Goal: Task Accomplishment & Management: Manage account settings

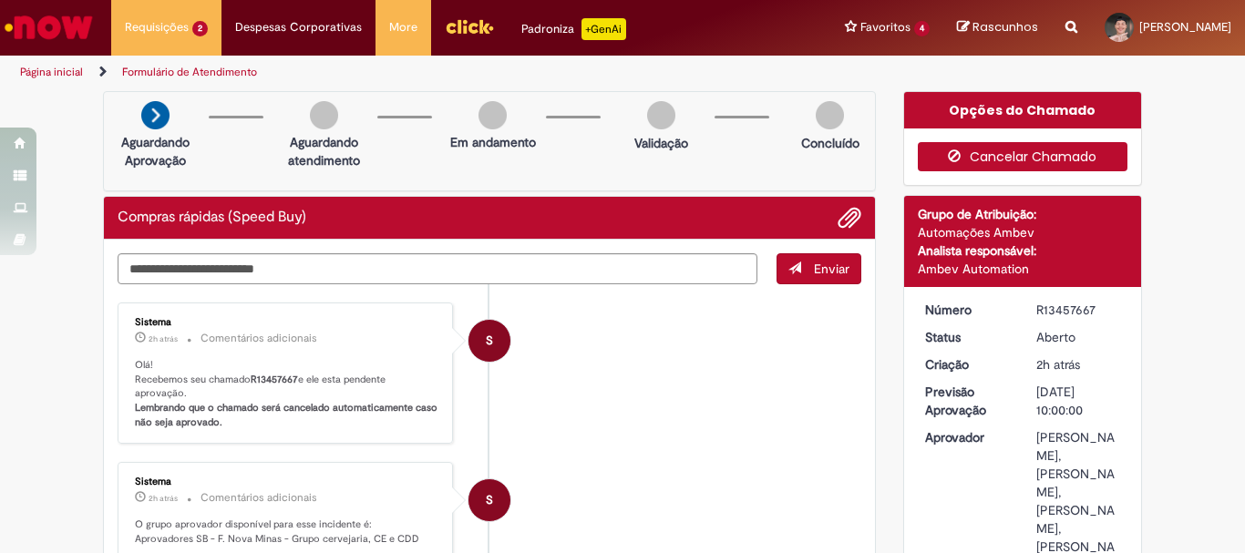
click at [989, 160] on button "Cancelar Chamado" at bounding box center [1022, 156] width 210 height 29
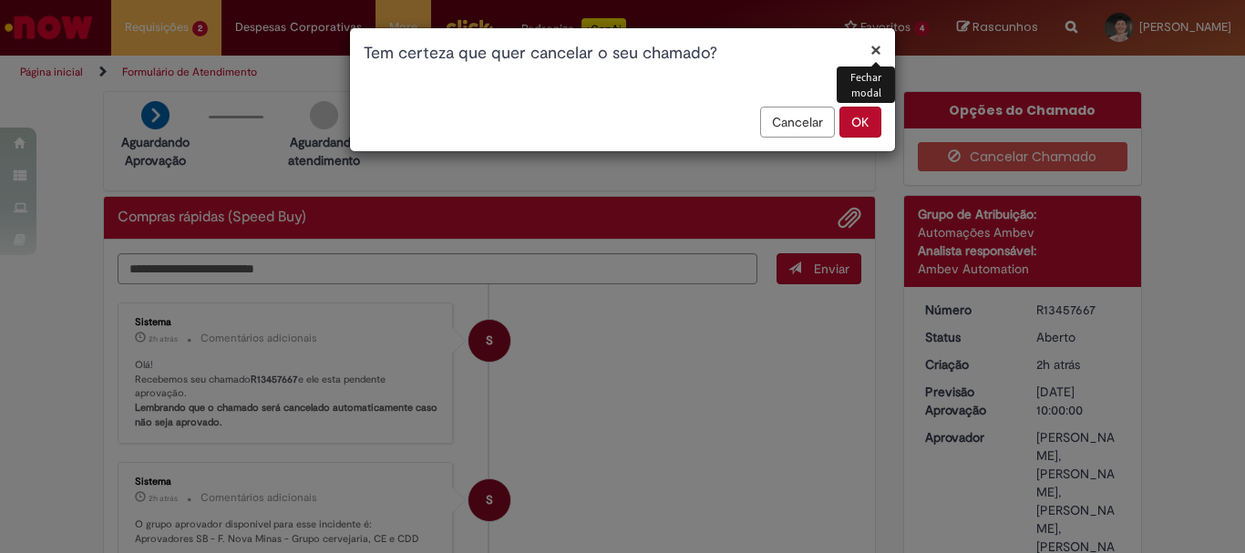
click at [853, 120] on button "OK" at bounding box center [860, 122] width 42 height 31
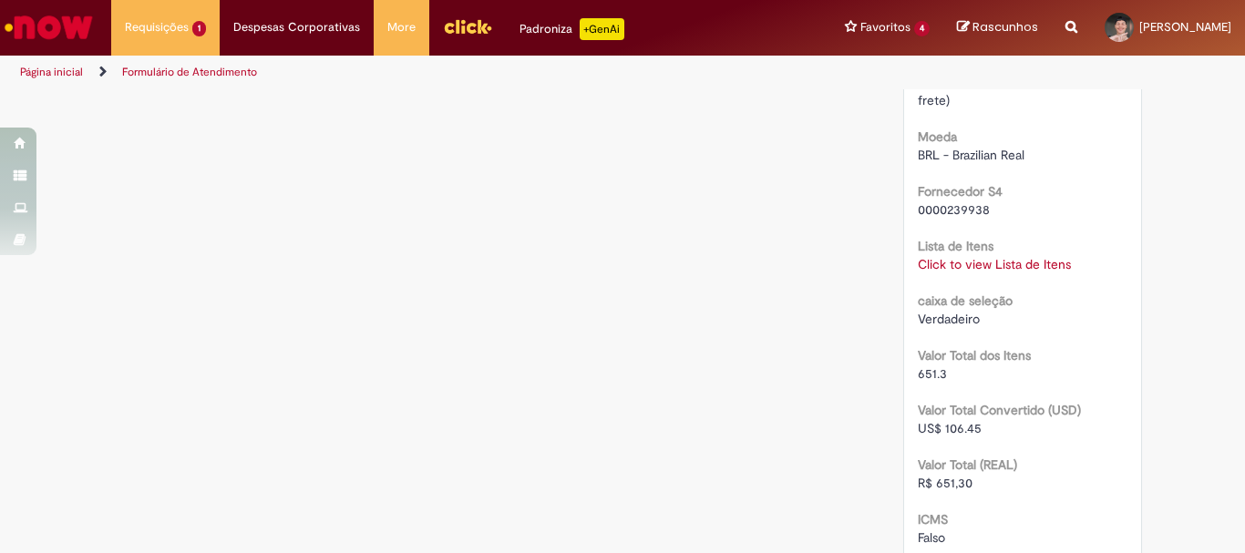
scroll to position [1913, 0]
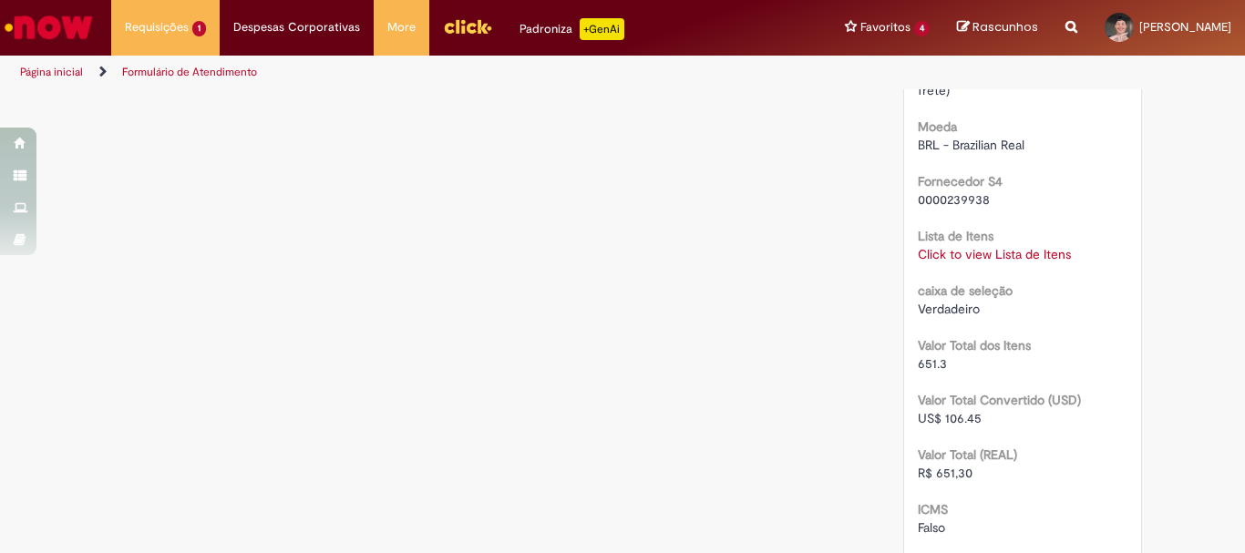
scroll to position [1493, 0]
